Goal: Use online tool/utility: Utilize a website feature to perform a specific function

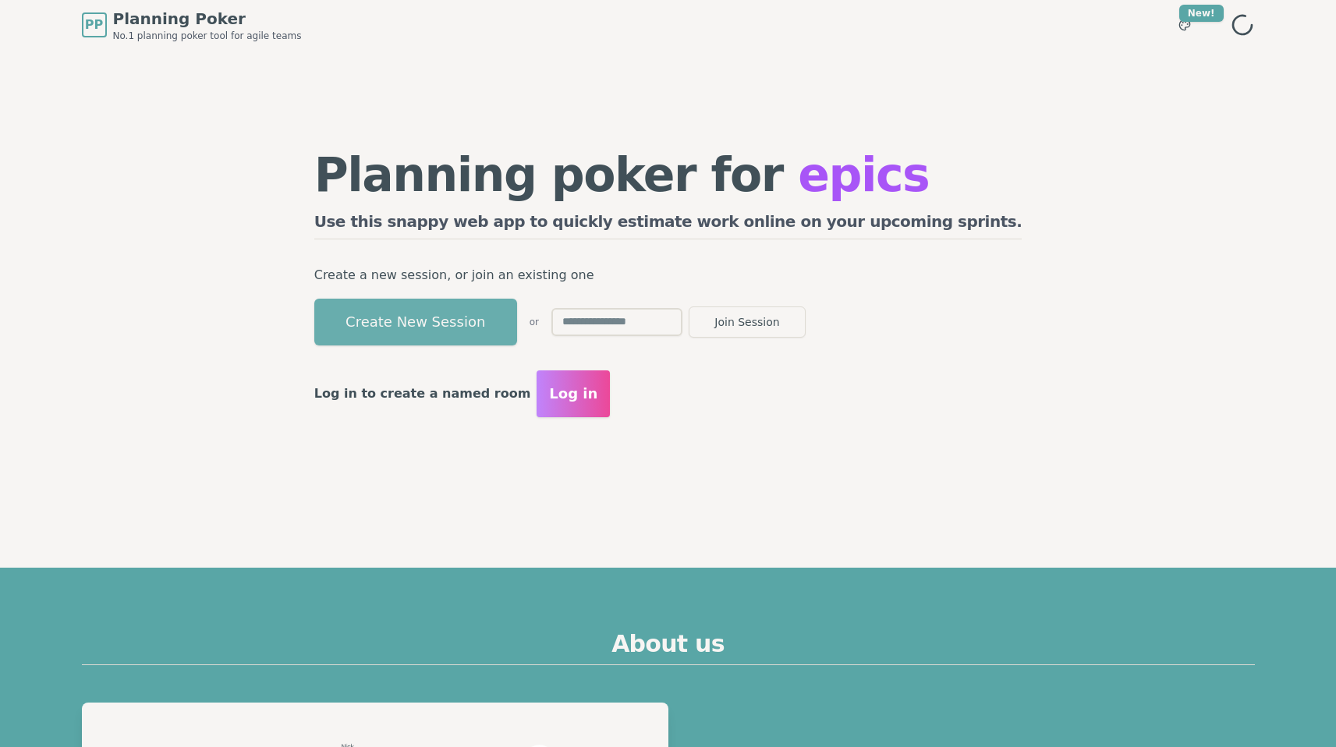
click at [516, 311] on button "Create New Session" at bounding box center [415, 322] width 203 height 47
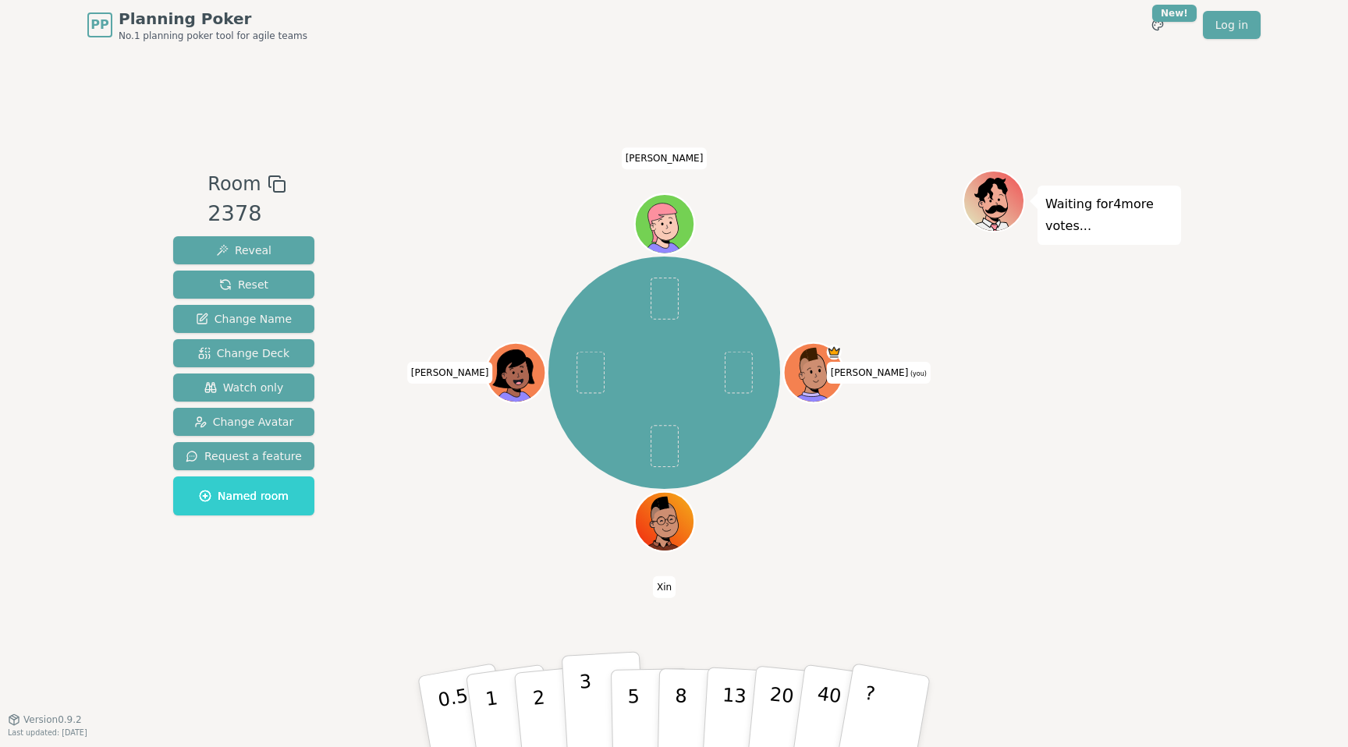
click at [600, 681] on button "3" at bounding box center [604, 712] width 85 height 122
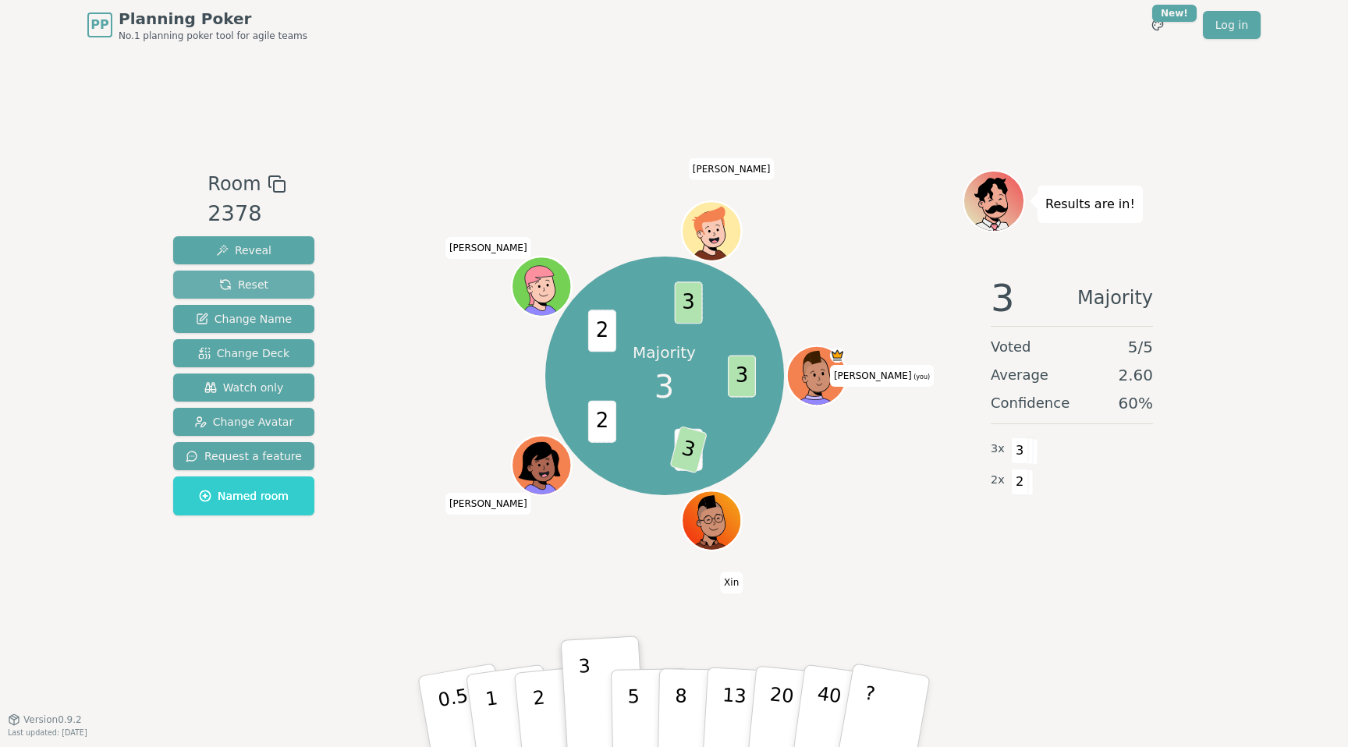
click at [213, 289] on button "Reset" at bounding box center [243, 285] width 141 height 28
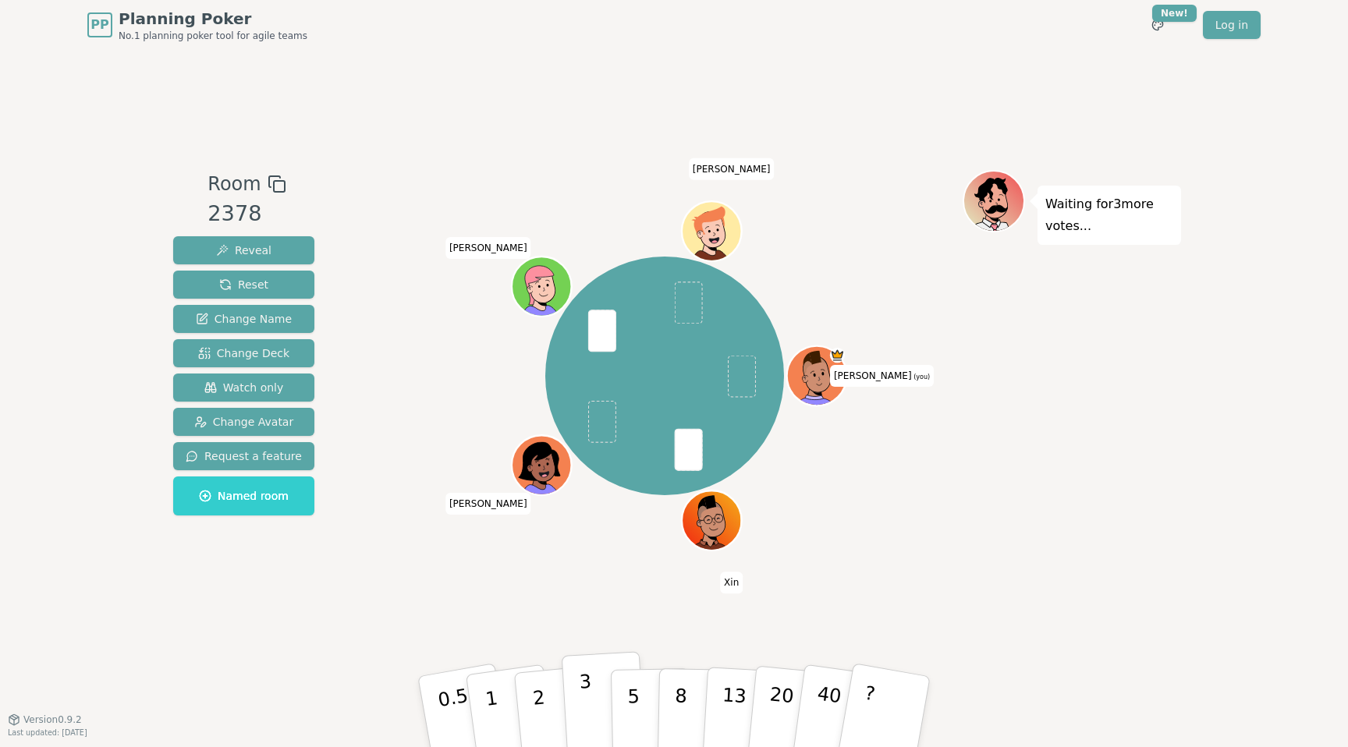
click at [595, 716] on button "3" at bounding box center [604, 712] width 85 height 122
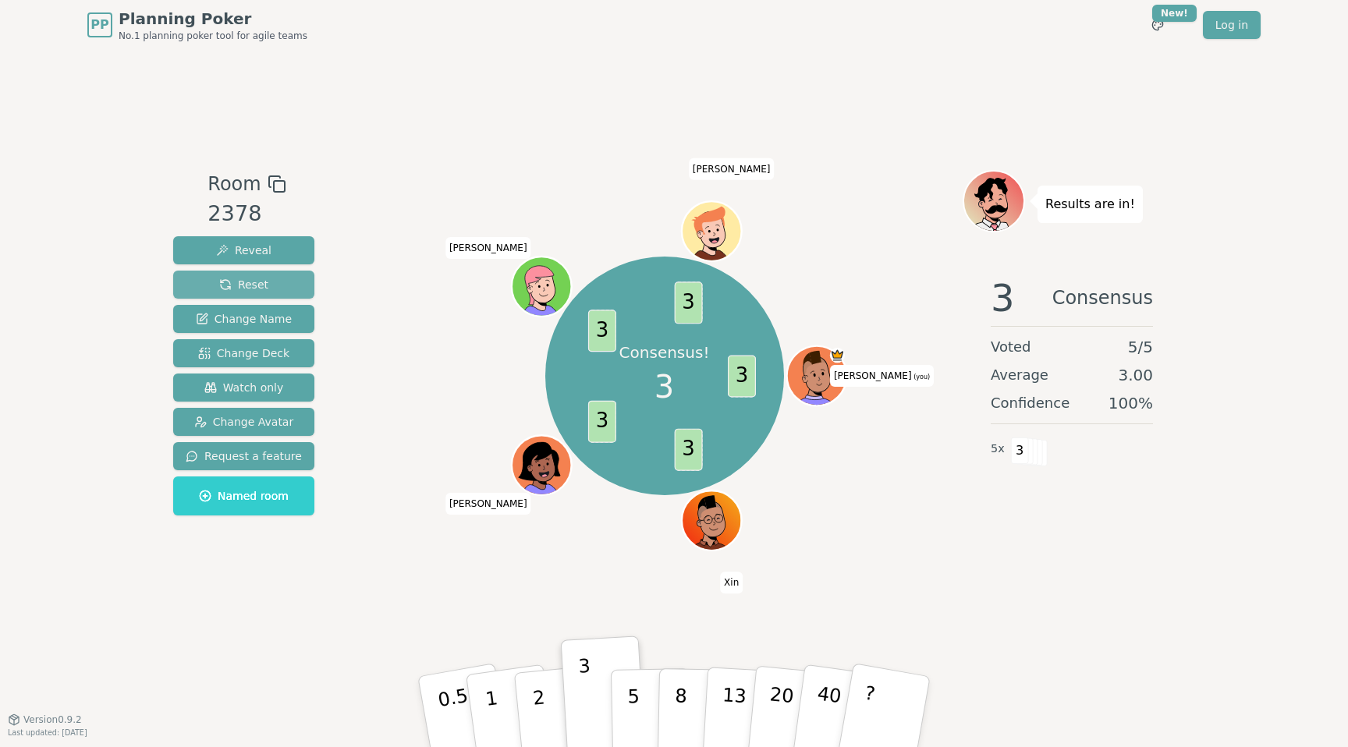
click at [209, 285] on button "Reset" at bounding box center [243, 285] width 141 height 28
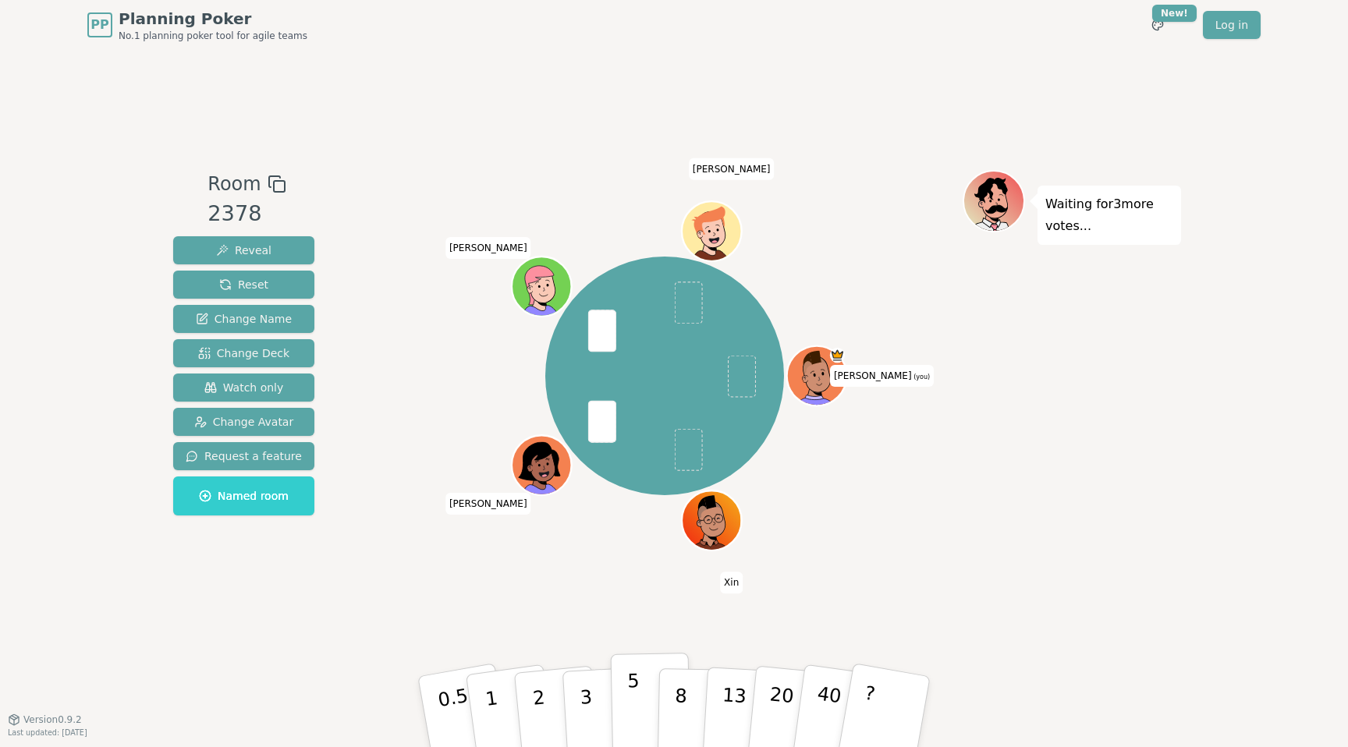
click at [636, 689] on p "5" at bounding box center [633, 712] width 13 height 84
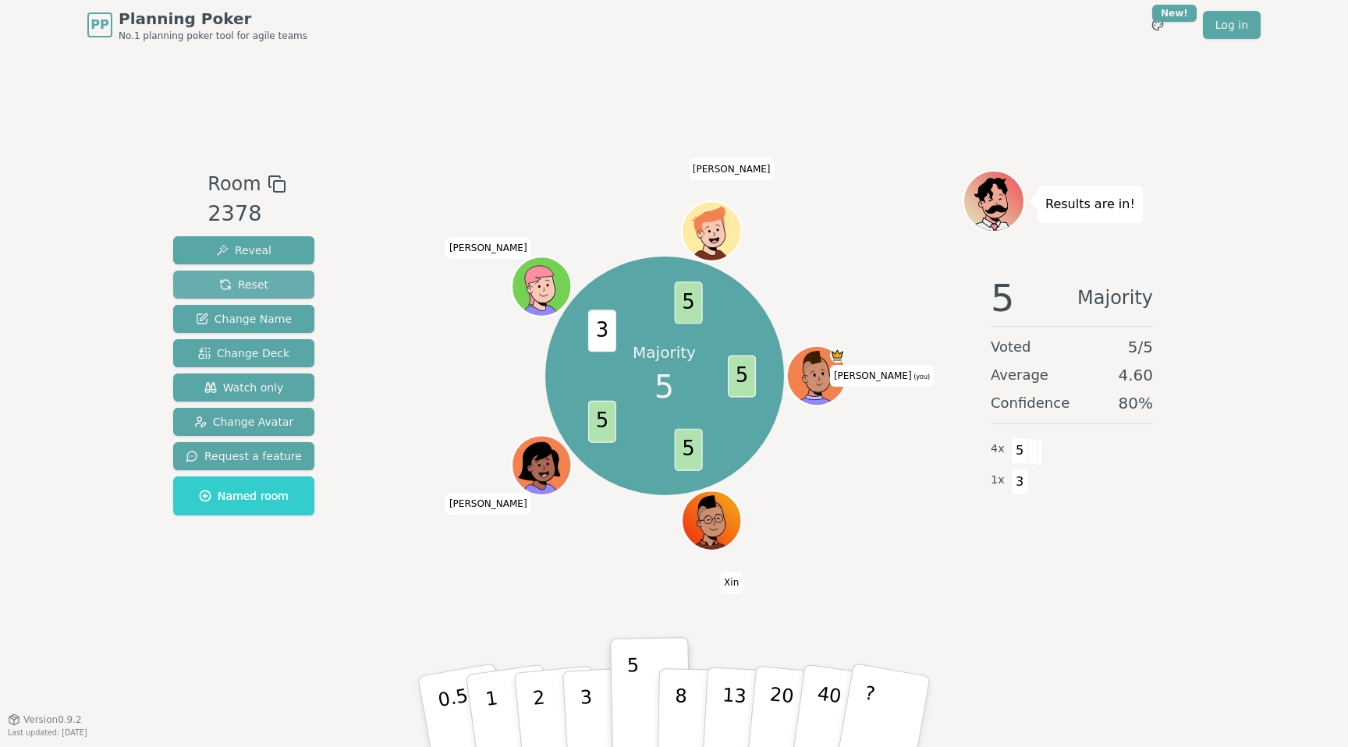
click at [254, 284] on span "Reset" at bounding box center [243, 285] width 49 height 16
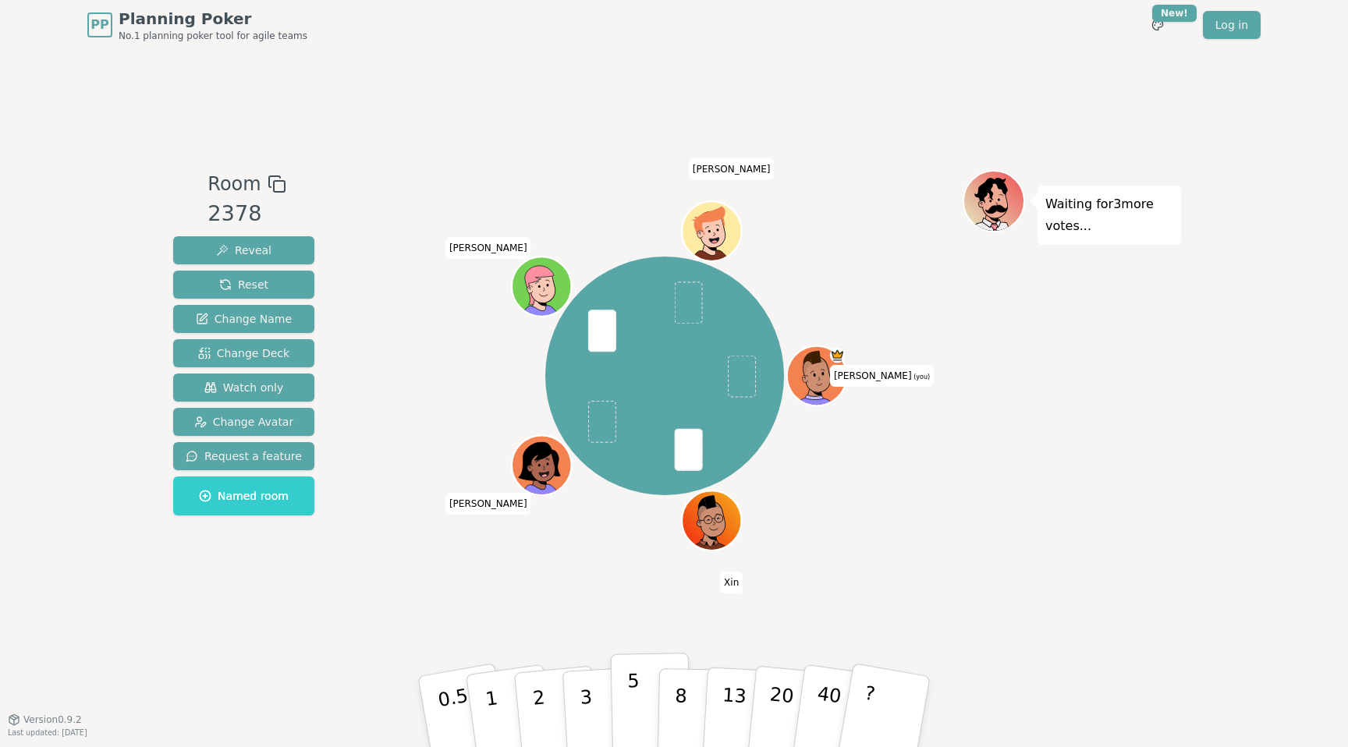
click at [635, 689] on p "5" at bounding box center [633, 712] width 13 height 84
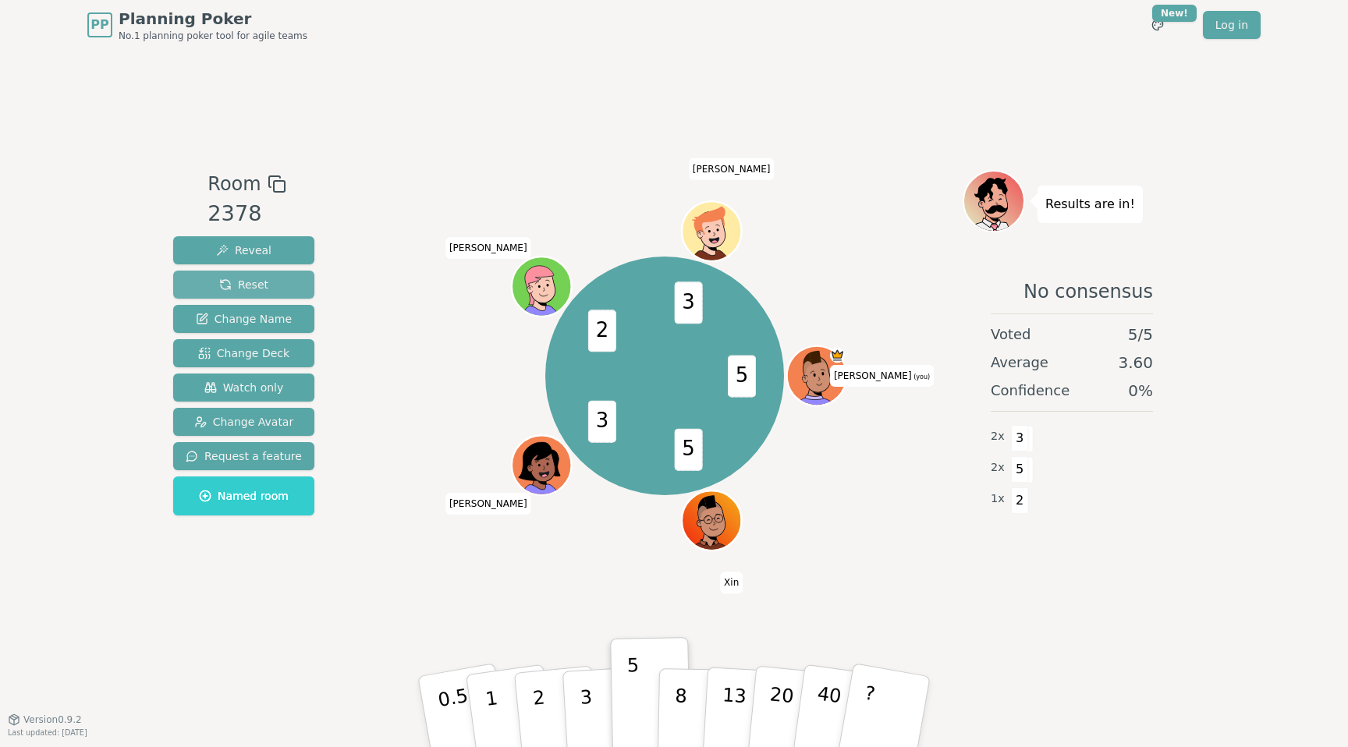
click at [214, 285] on button "Reset" at bounding box center [243, 285] width 141 height 28
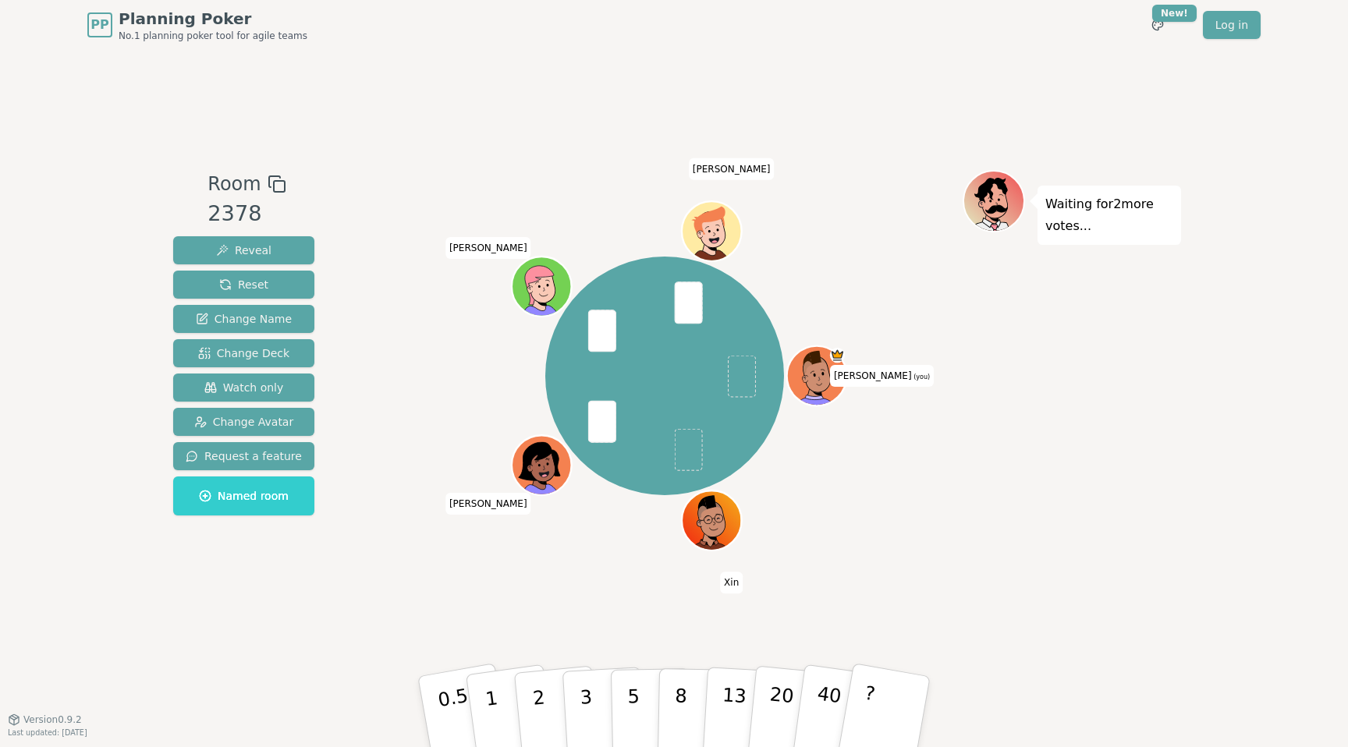
click at [420, 495] on div "[PERSON_NAME] (you) [PERSON_NAME]" at bounding box center [664, 376] width 597 height 356
click at [584, 694] on p "3" at bounding box center [587, 713] width 17 height 85
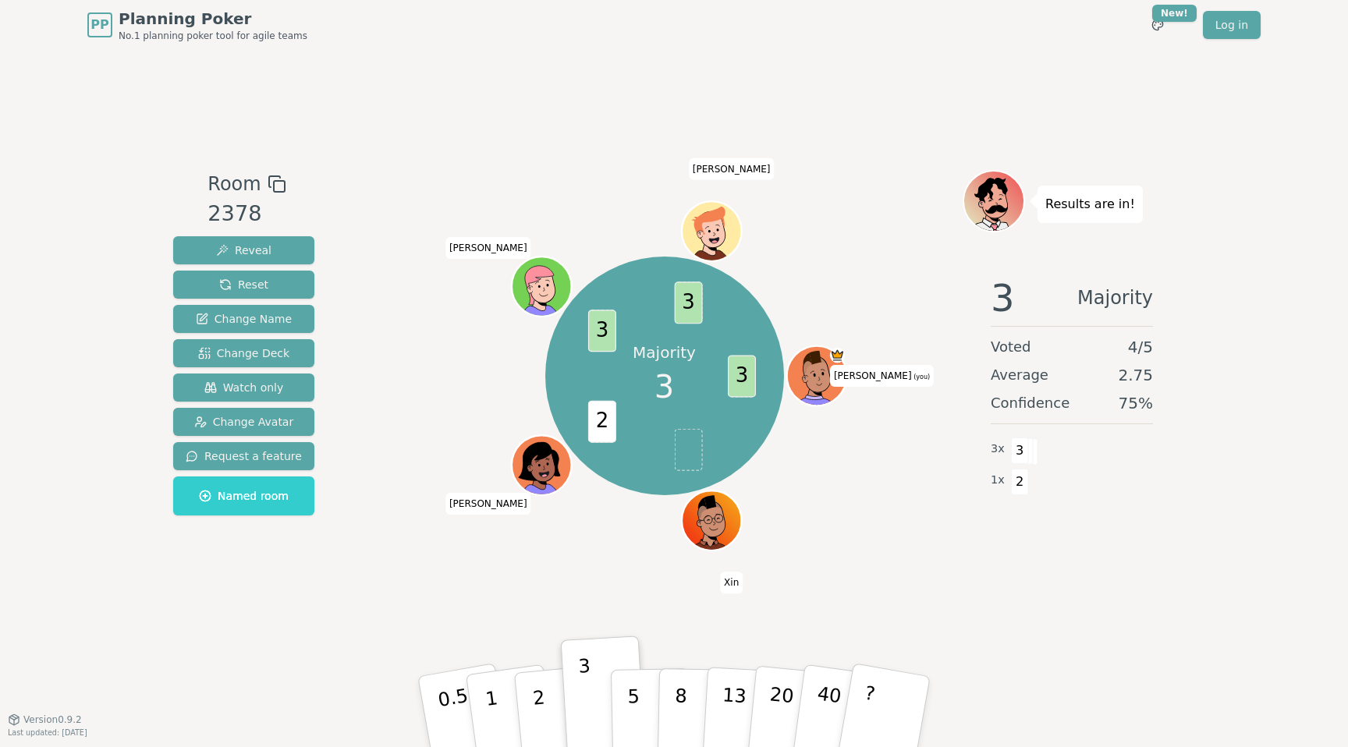
click at [731, 587] on span "Xin" at bounding box center [731, 583] width 23 height 22
click at [731, 580] on span "Xin" at bounding box center [731, 583] width 23 height 22
click at [735, 581] on span "Xin" at bounding box center [731, 583] width 23 height 22
click at [838, 355] on icon at bounding box center [836, 354] width 11 height 8
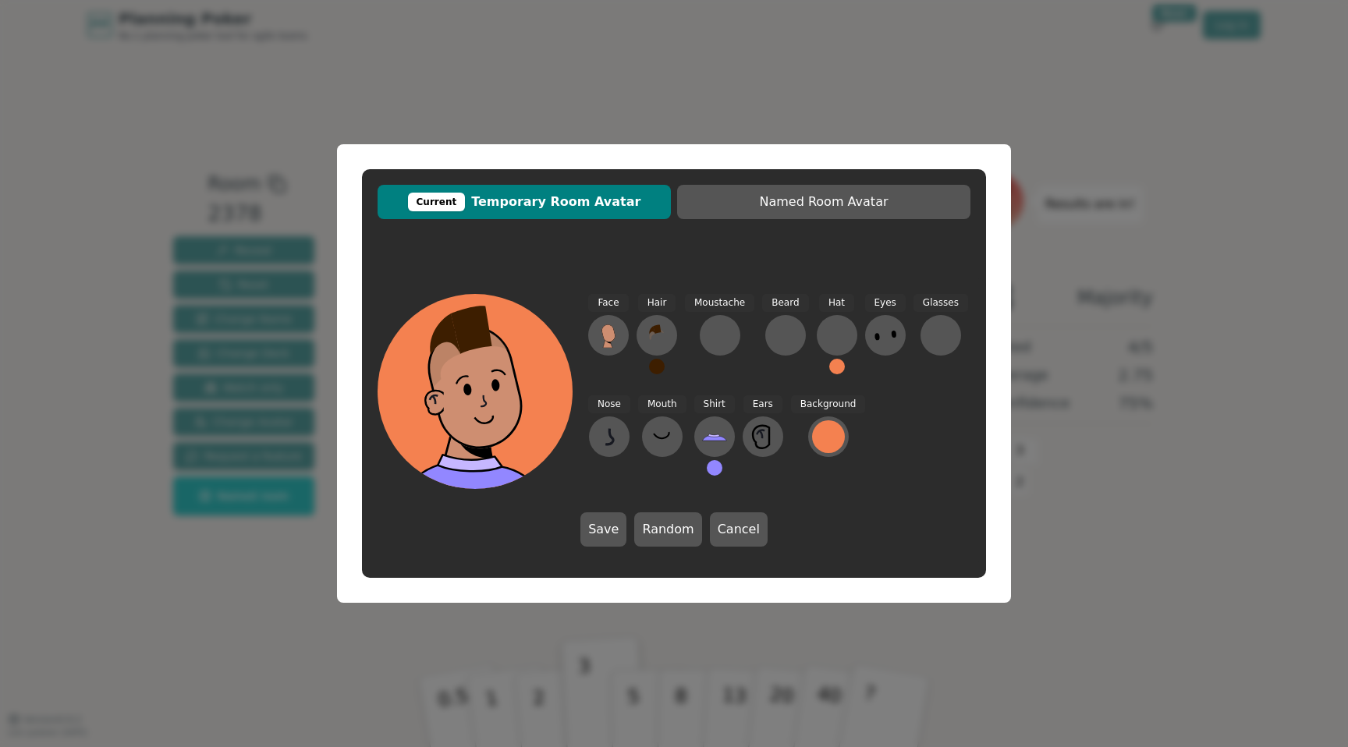
click at [1099, 520] on div "Current Temporary Room Avatar Named Room Avatar Face Hair Moustache [PERSON_NAM…" at bounding box center [674, 373] width 1348 height 747
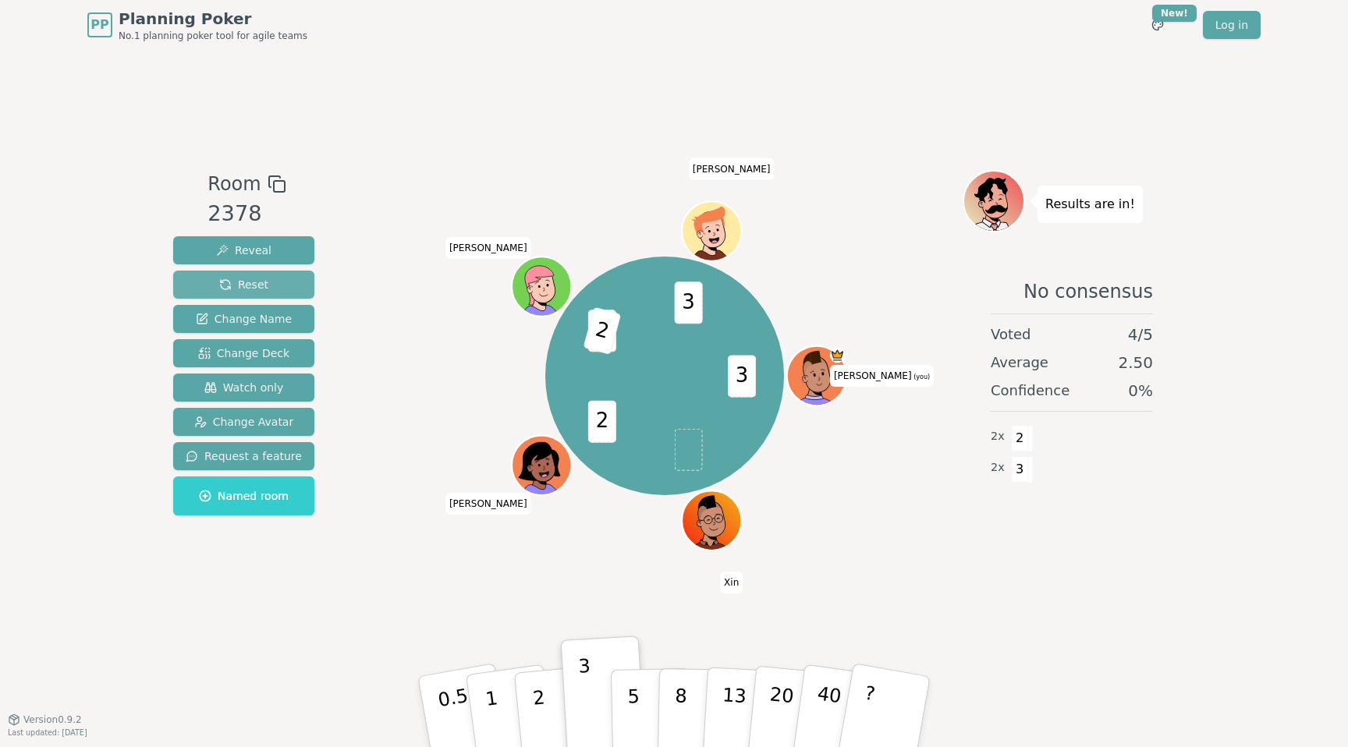
click at [219, 292] on button "Reset" at bounding box center [243, 285] width 141 height 28
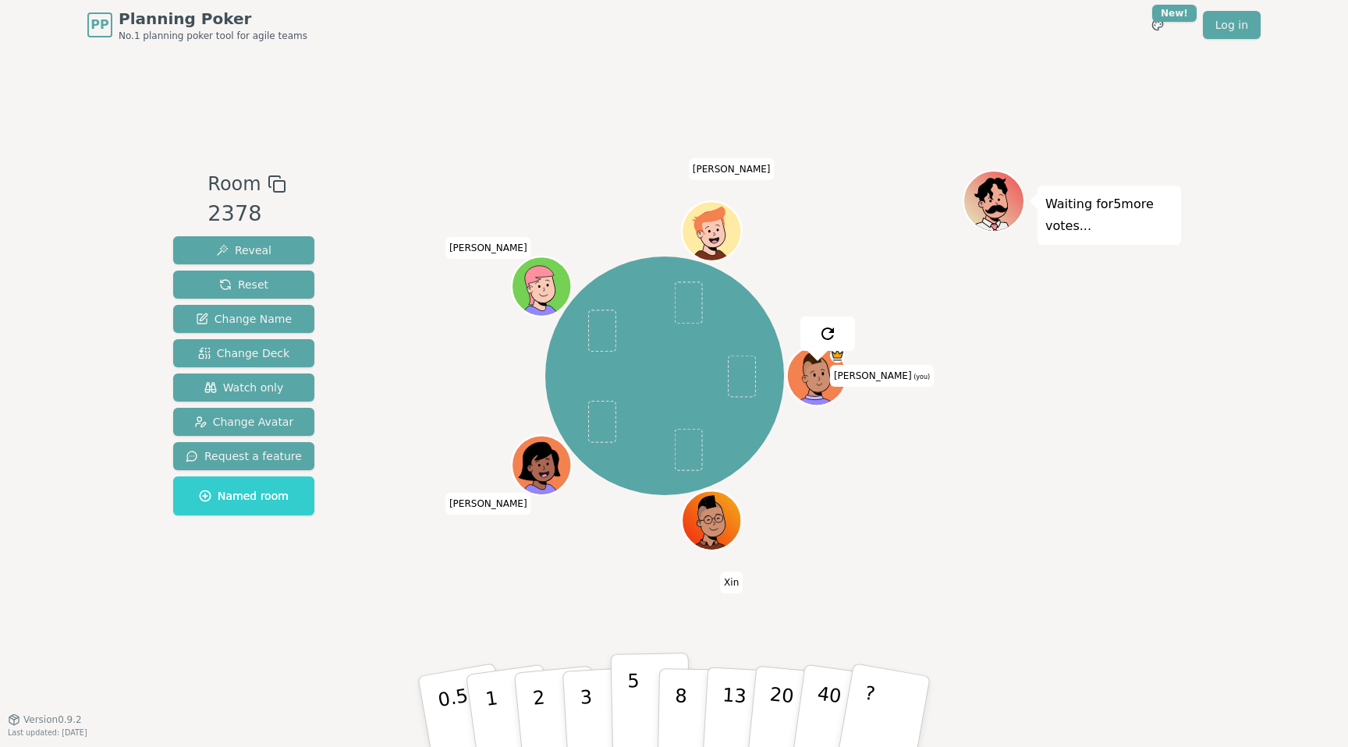
click at [629, 700] on p "5" at bounding box center [633, 712] width 13 height 84
click at [582, 704] on p "3" at bounding box center [587, 713] width 17 height 85
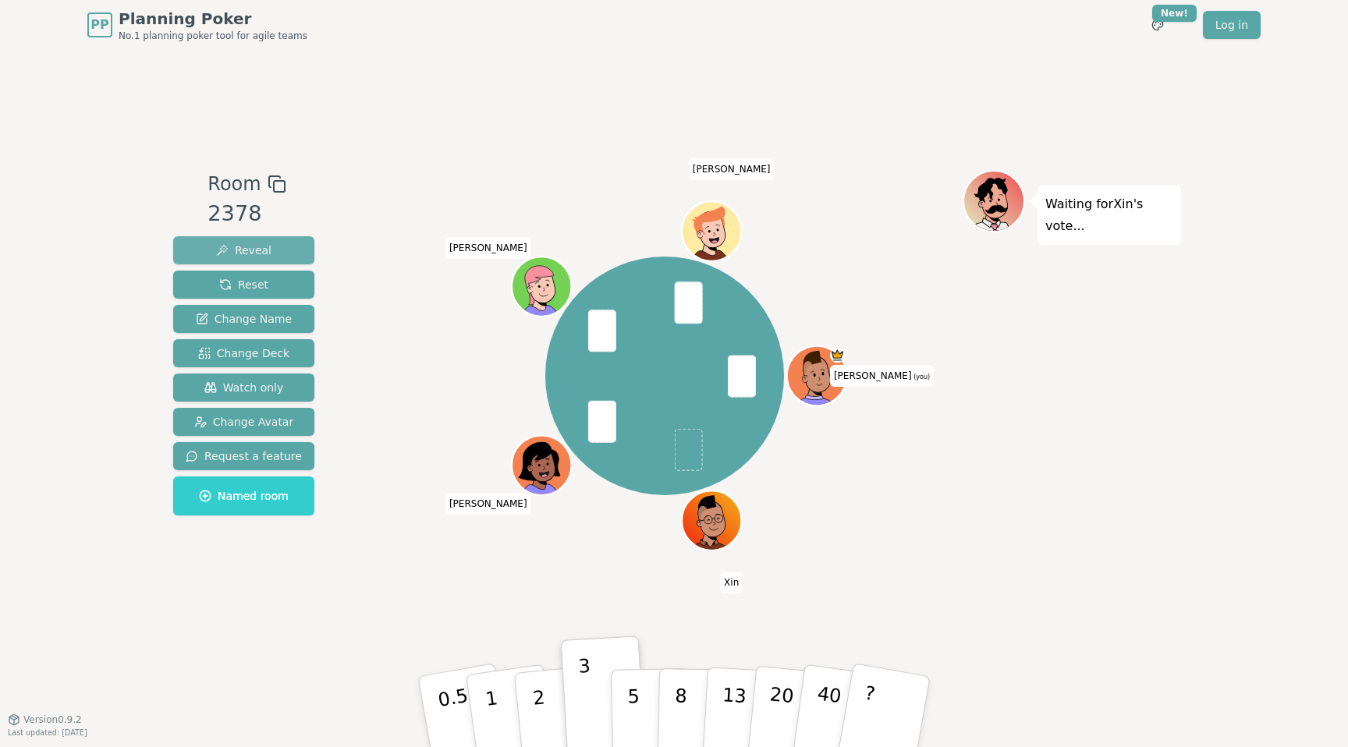
click at [276, 257] on button "Reveal" at bounding box center [243, 250] width 141 height 28
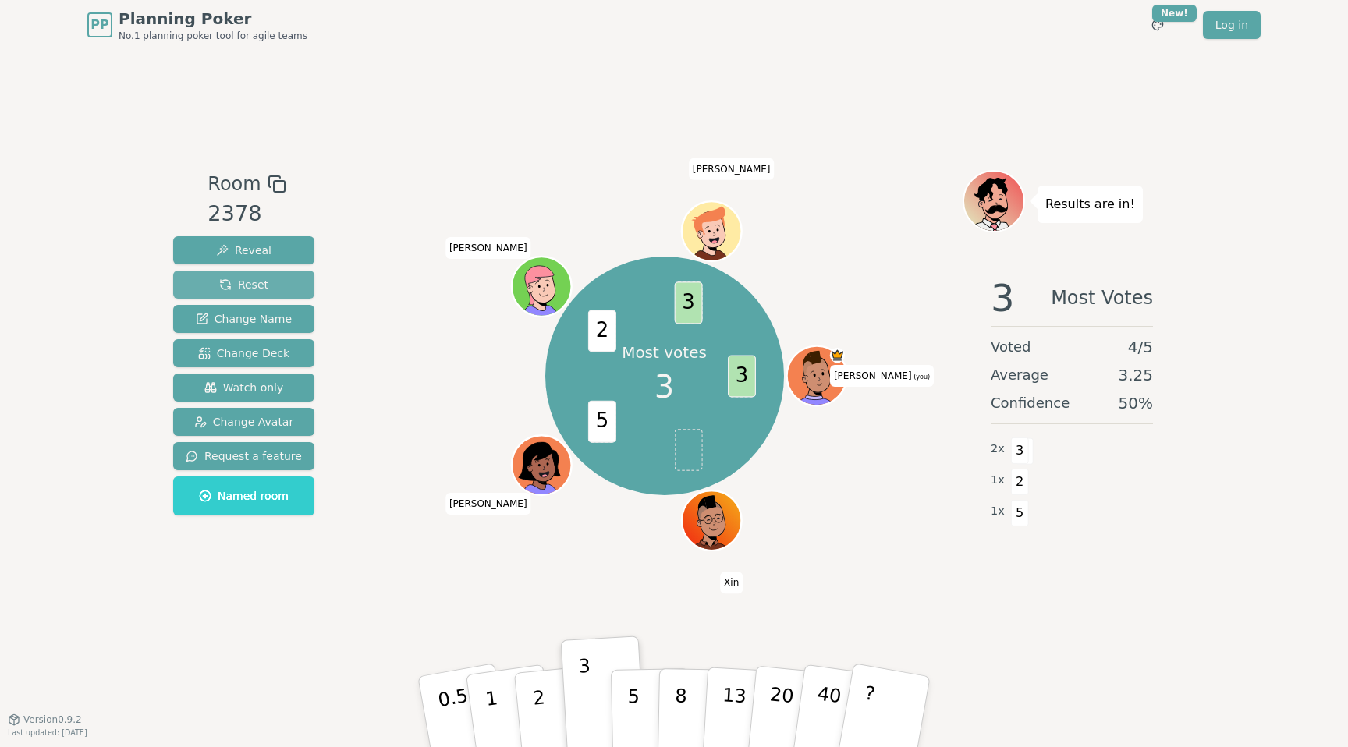
click at [207, 289] on button "Reset" at bounding box center [243, 285] width 141 height 28
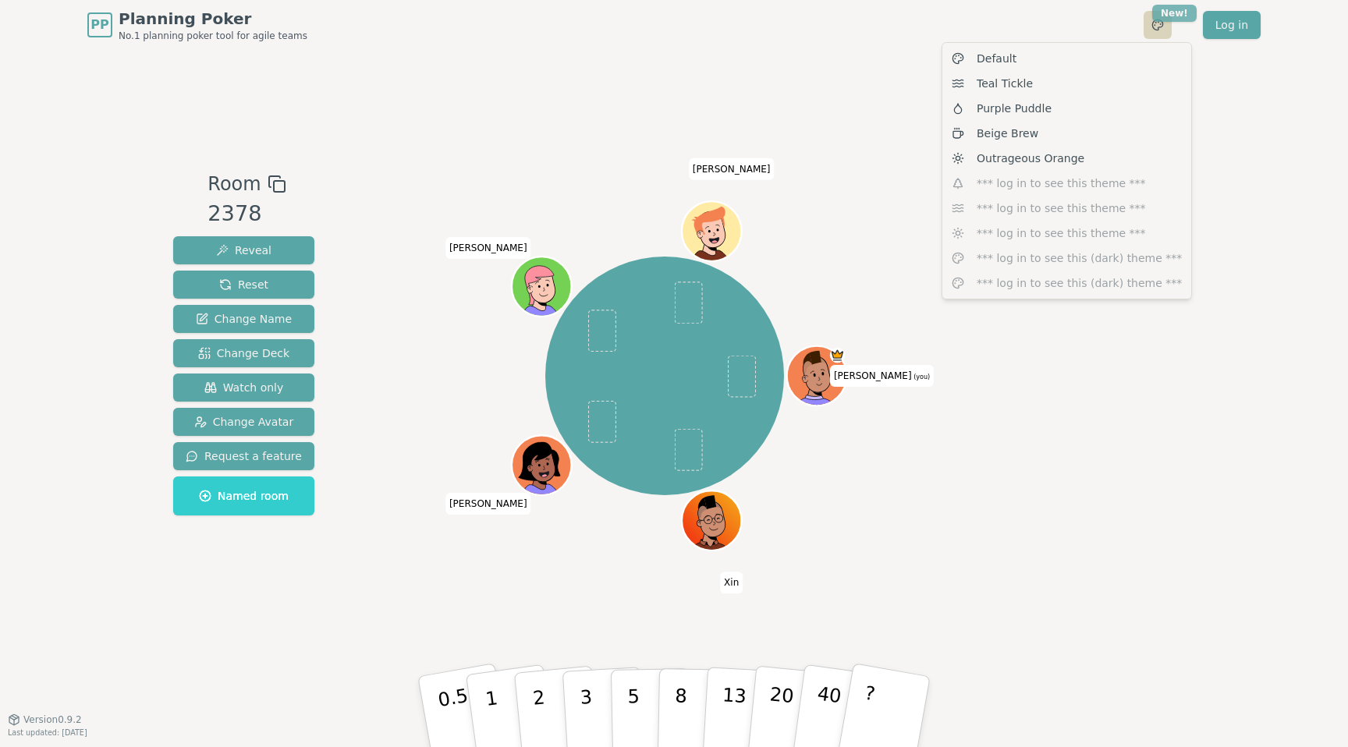
click at [1164, 21] on html "PP Planning Poker No.1 planning poker tool for agile teams Toggle theme New! Lo…" at bounding box center [674, 373] width 1348 height 747
click at [519, 106] on html "PP Planning Poker No.1 planning poker tool for agile teams Toggle theme New! Lo…" at bounding box center [674, 373] width 1348 height 747
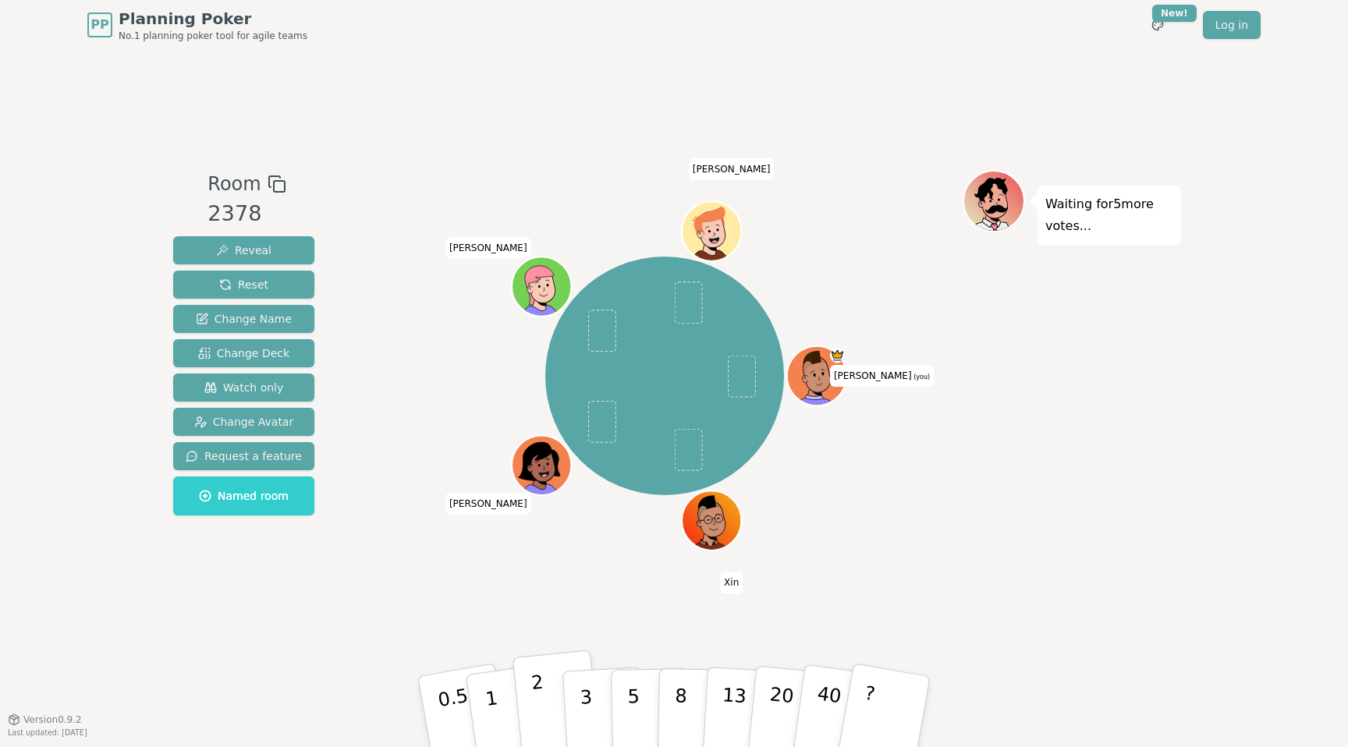
click at [544, 714] on p "2" at bounding box center [540, 714] width 20 height 85
click at [254, 279] on span "Reset" at bounding box center [243, 285] width 49 height 16
click at [547, 696] on button "2" at bounding box center [556, 712] width 89 height 124
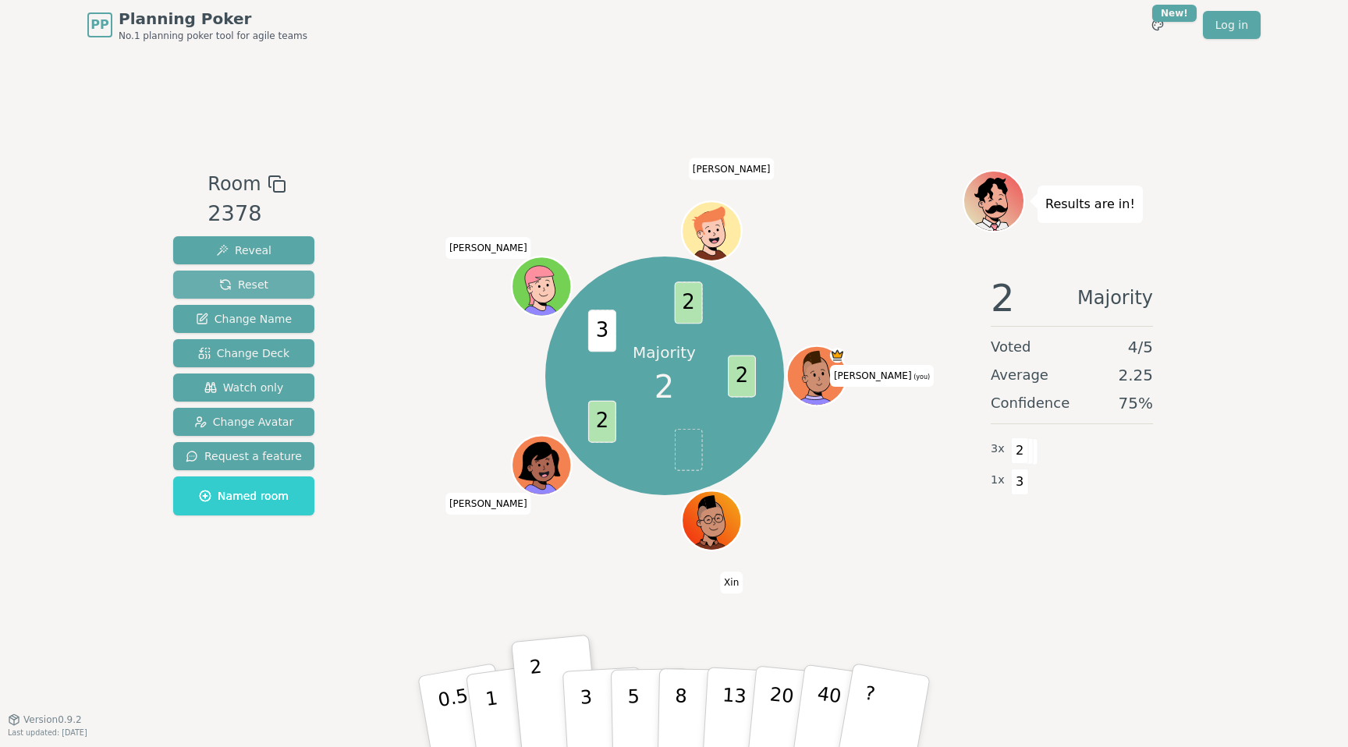
click at [232, 288] on span "Reset" at bounding box center [243, 285] width 49 height 16
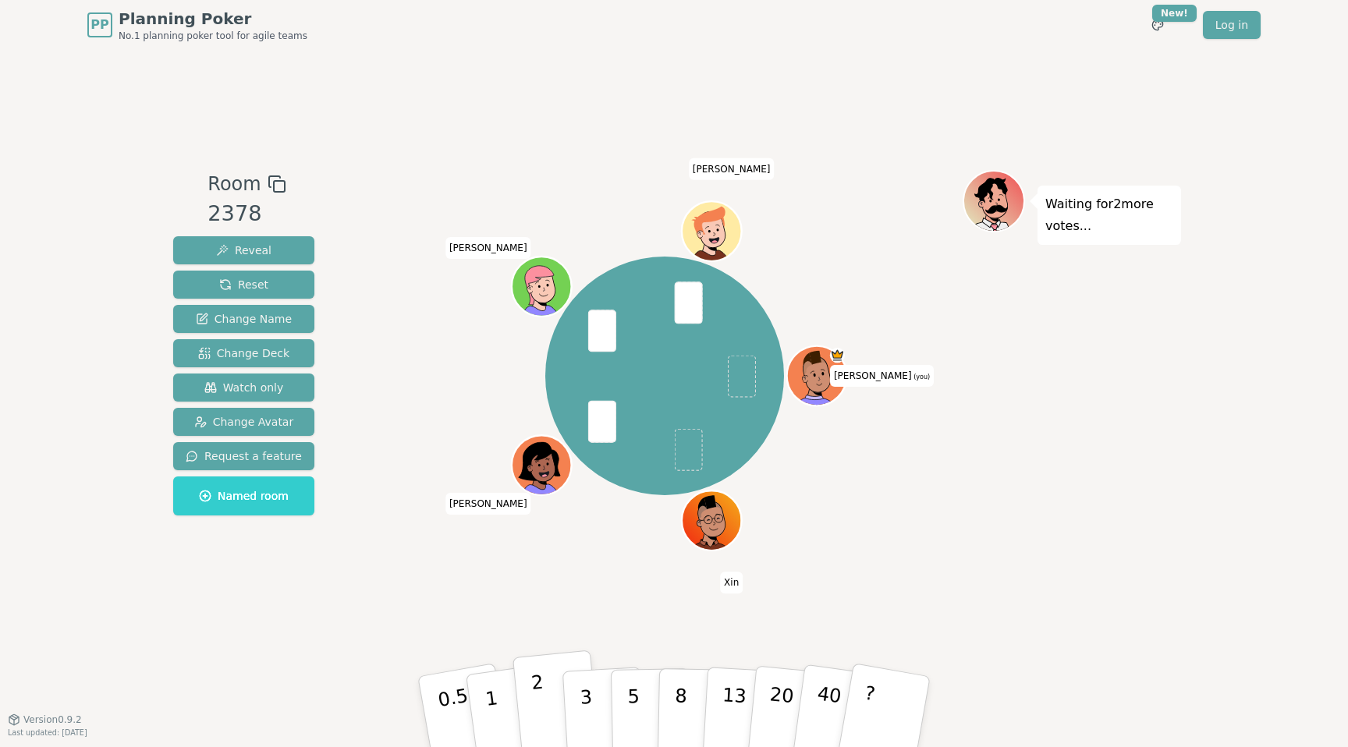
click at [532, 700] on button "2" at bounding box center [556, 712] width 89 height 124
